Goal: Task Accomplishment & Management: Use online tool/utility

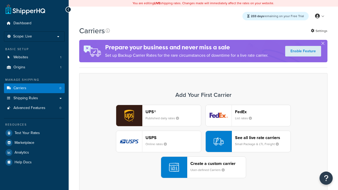
click at [203, 141] on div "UPS® Published daily rates FedEx List rates USPS Online rates See all live rate…" at bounding box center [203, 141] width 237 height 73
click at [203, 167] on div "Create a custom carrier User-defined Carriers" at bounding box center [217, 167] width 55 height 13
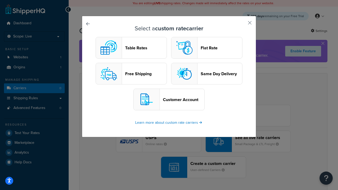
click at [131, 48] on header "Table Rates" at bounding box center [145, 47] width 41 height 5
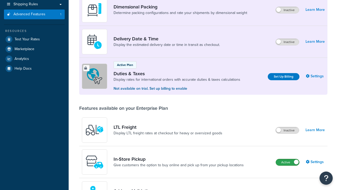
click at [287, 159] on label "Active" at bounding box center [287, 162] width 23 height 6
